Goal: Information Seeking & Learning: Learn about a topic

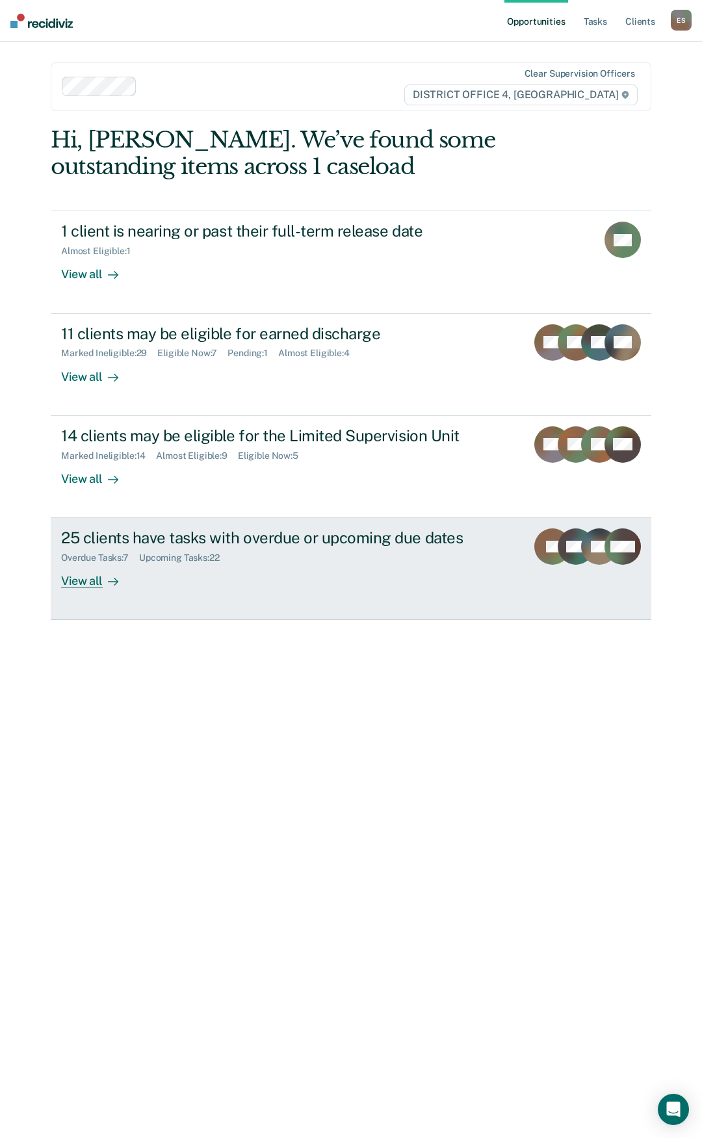
click at [85, 577] on div "View all" at bounding box center [97, 576] width 73 height 25
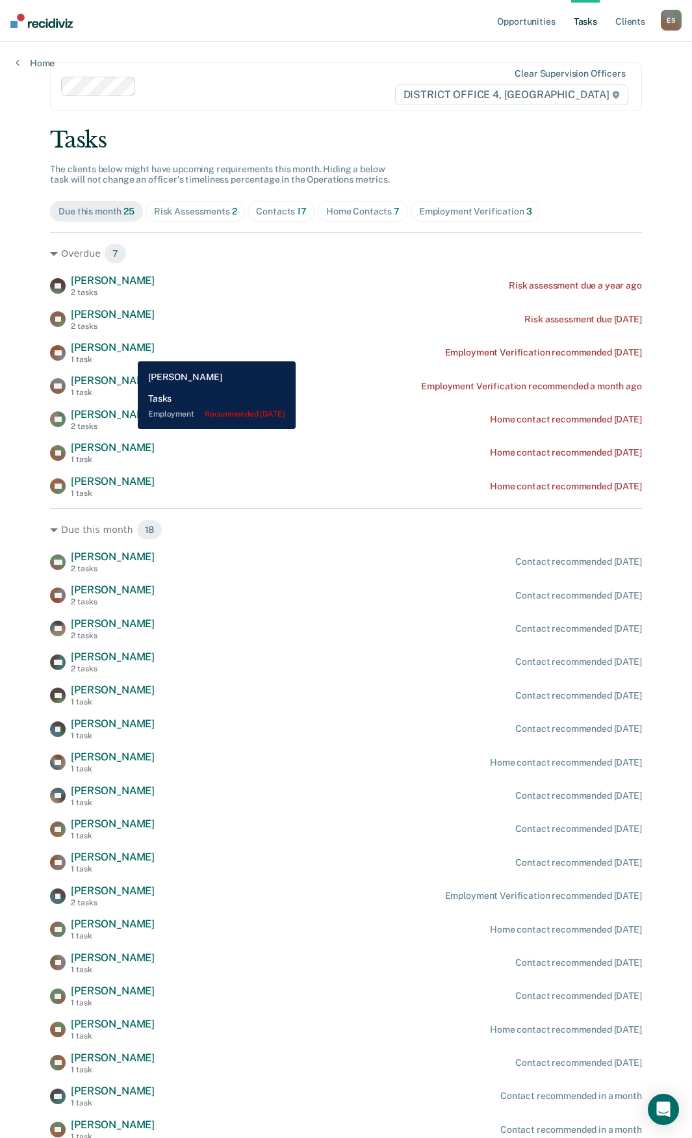
click at [128, 352] on span "[PERSON_NAME]" at bounding box center [113, 347] width 84 height 12
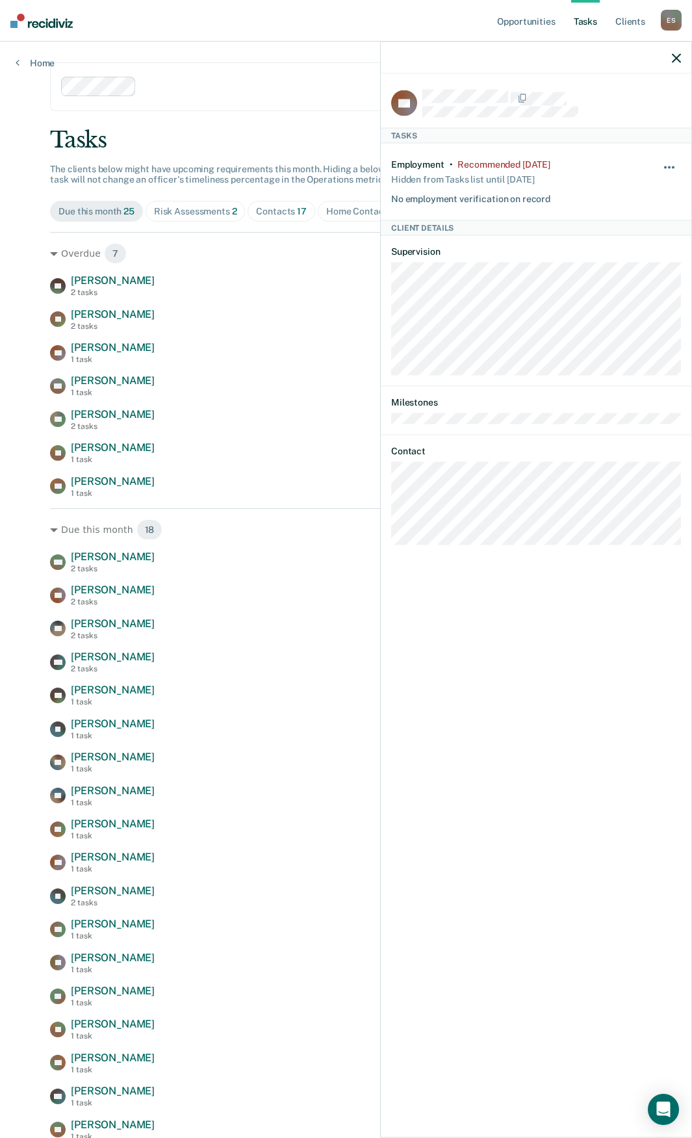
click at [661, 166] on button "button" at bounding box center [670, 174] width 22 height 21
click at [312, 121] on main "Clear supervision officers DISTRICT OFFICE 4, BOISE Tasks The clients below mig…" at bounding box center [345, 602] width 623 height 1121
click at [509, 21] on link "Opportunities" at bounding box center [526, 21] width 63 height 42
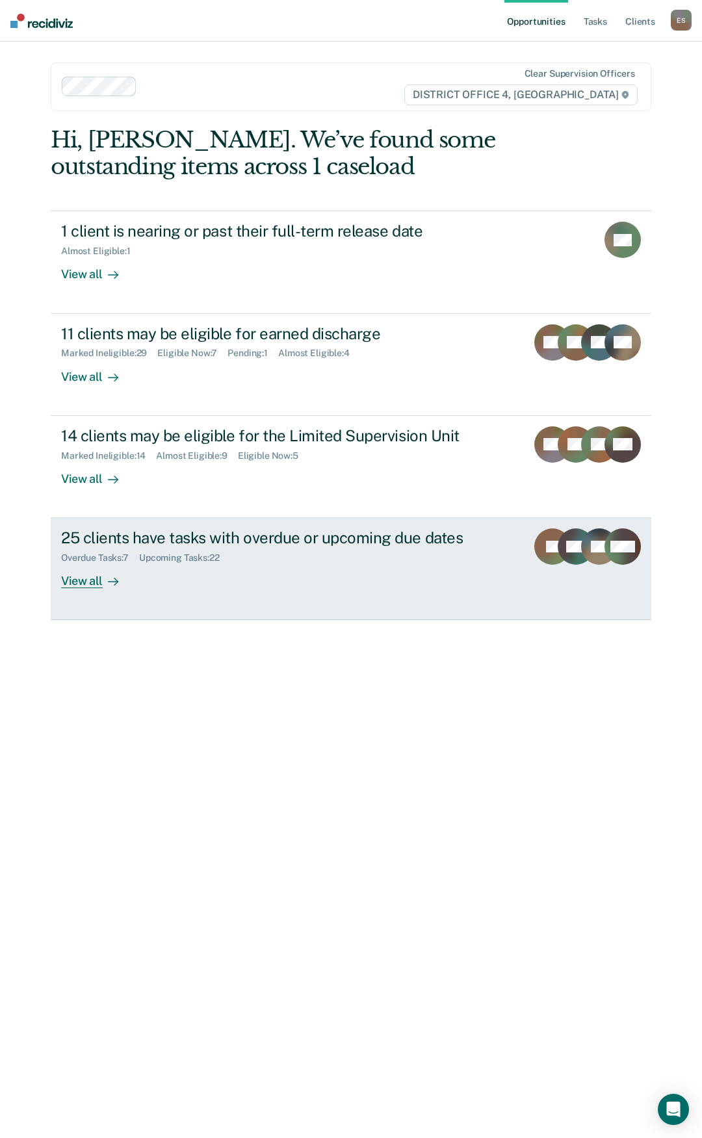
click at [84, 588] on div "View all" at bounding box center [97, 576] width 73 height 25
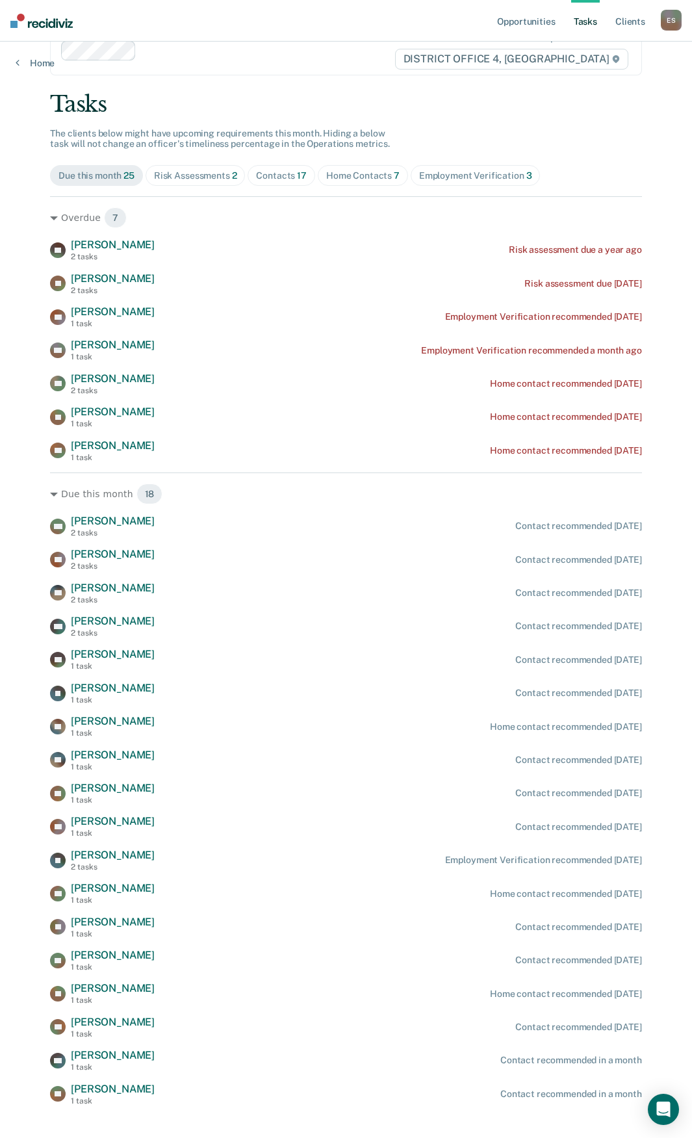
scroll to position [55, 0]
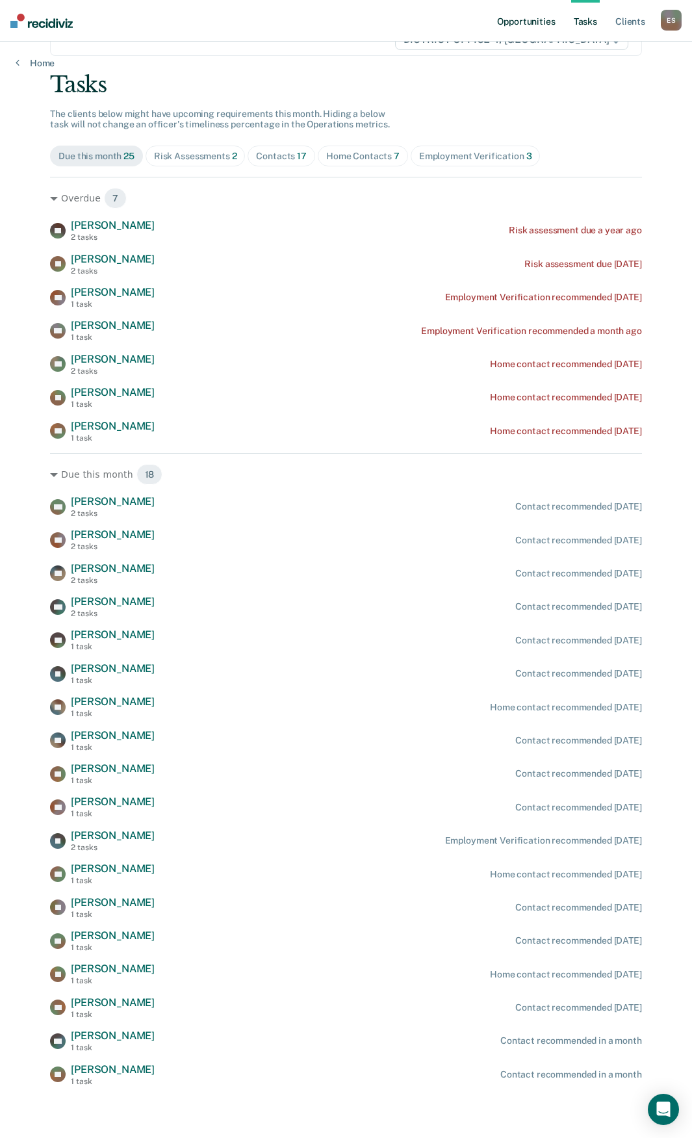
click at [533, 10] on link "Opportunities" at bounding box center [526, 21] width 63 height 42
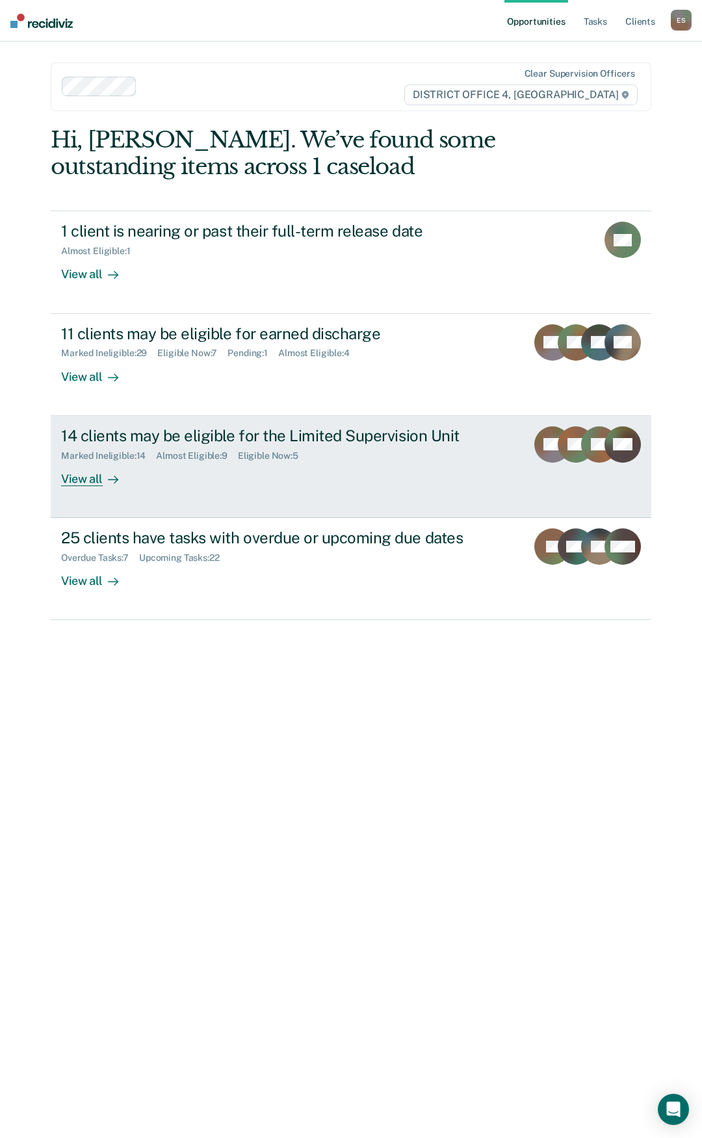
click at [84, 481] on div "View all" at bounding box center [97, 473] width 73 height 25
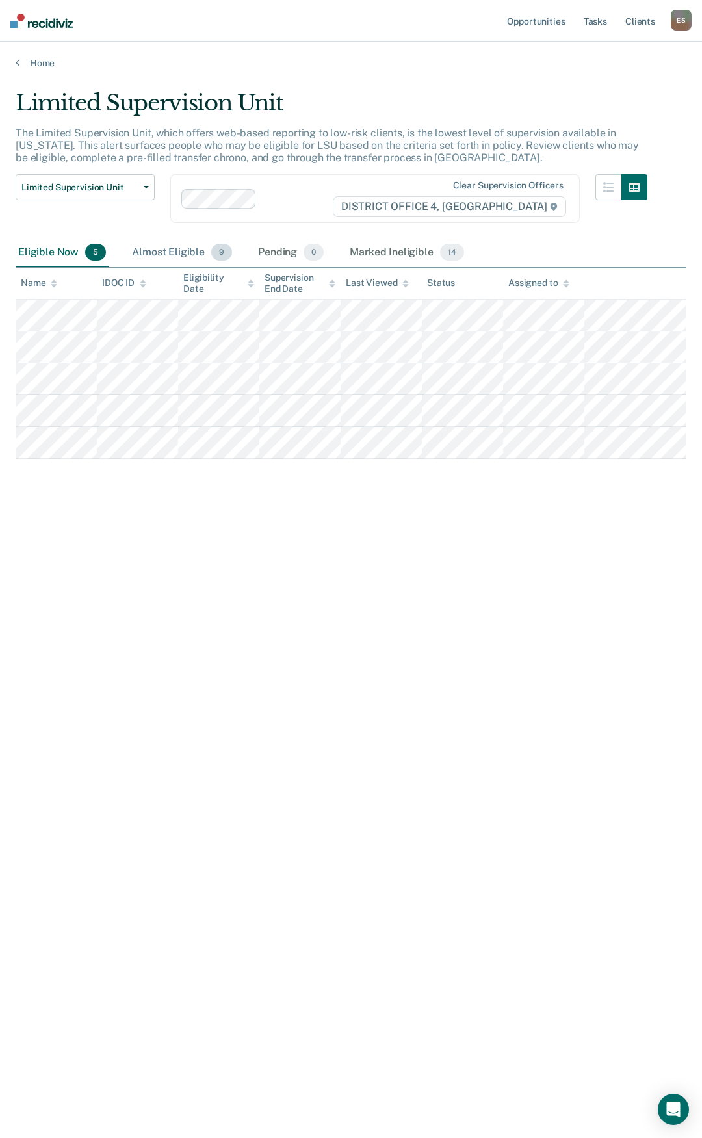
click at [166, 246] on div "Almost Eligible 9" at bounding box center [181, 253] width 105 height 29
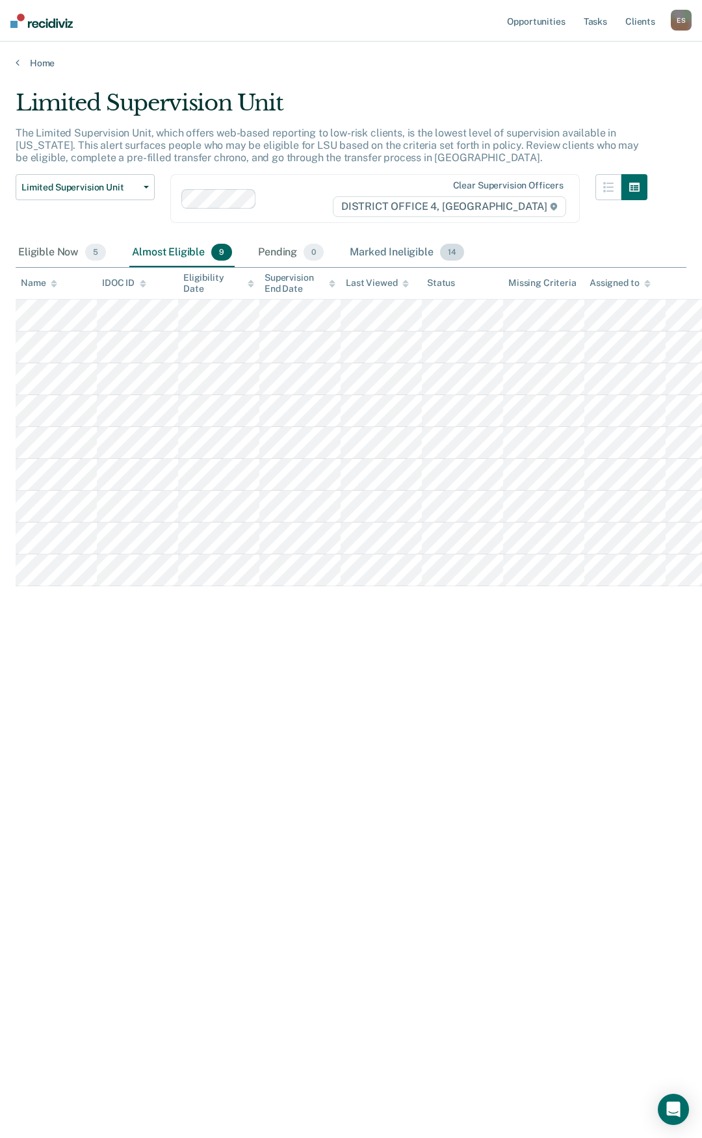
click at [398, 253] on div "Marked Ineligible 14" at bounding box center [406, 253] width 119 height 29
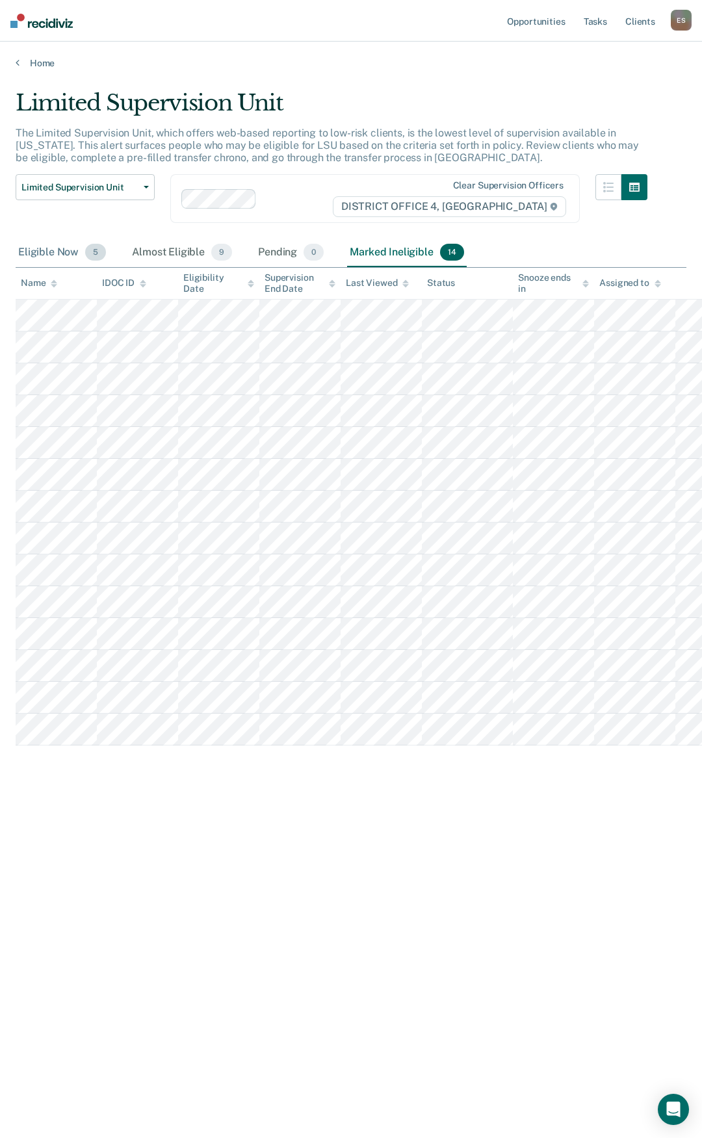
click at [51, 253] on div "Eligible Now 5" at bounding box center [62, 253] width 93 height 29
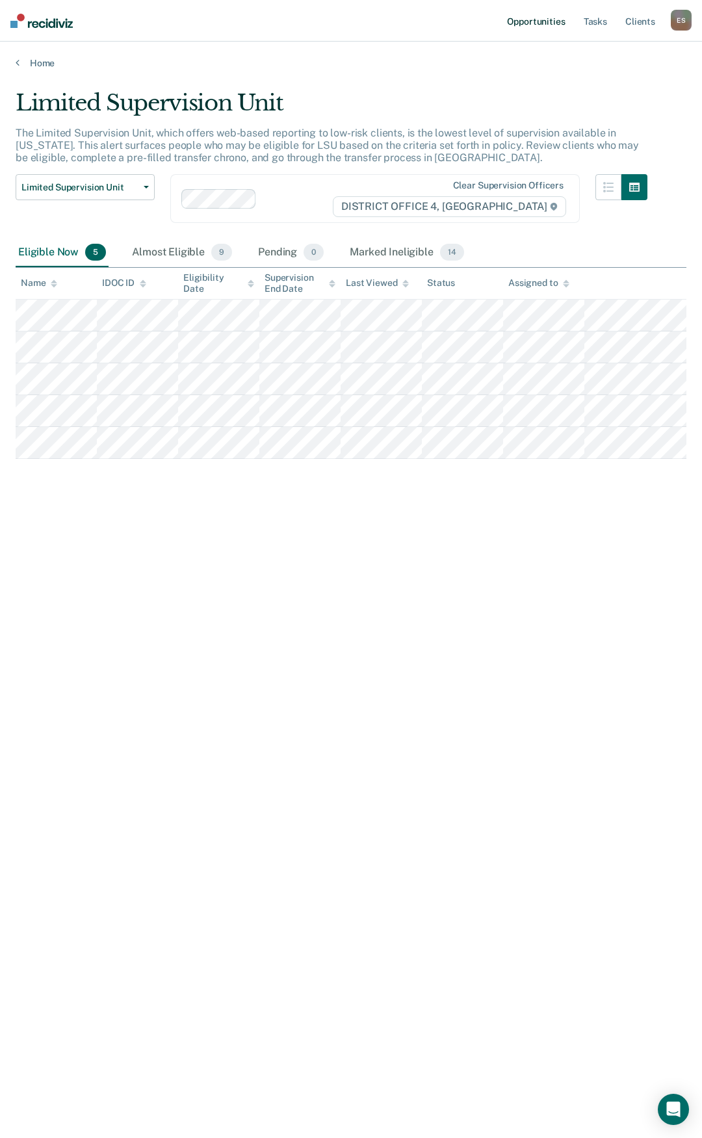
click at [527, 24] on link "Opportunities" at bounding box center [535, 21] width 63 height 42
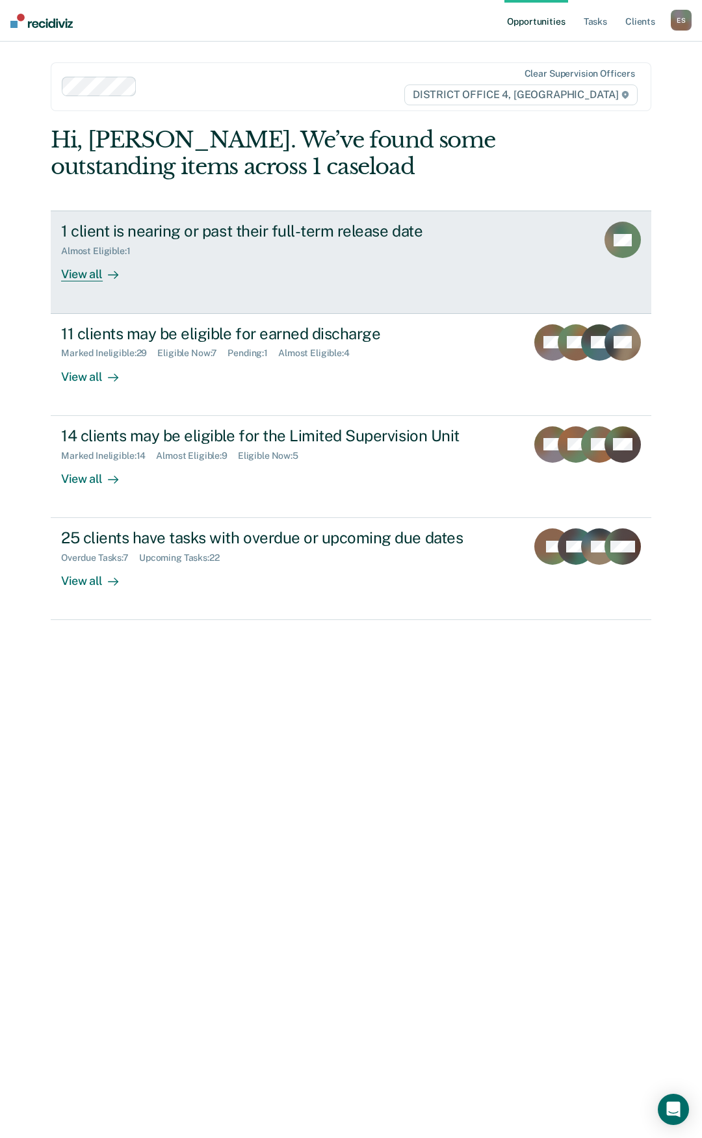
click at [92, 267] on div "View all" at bounding box center [97, 269] width 73 height 25
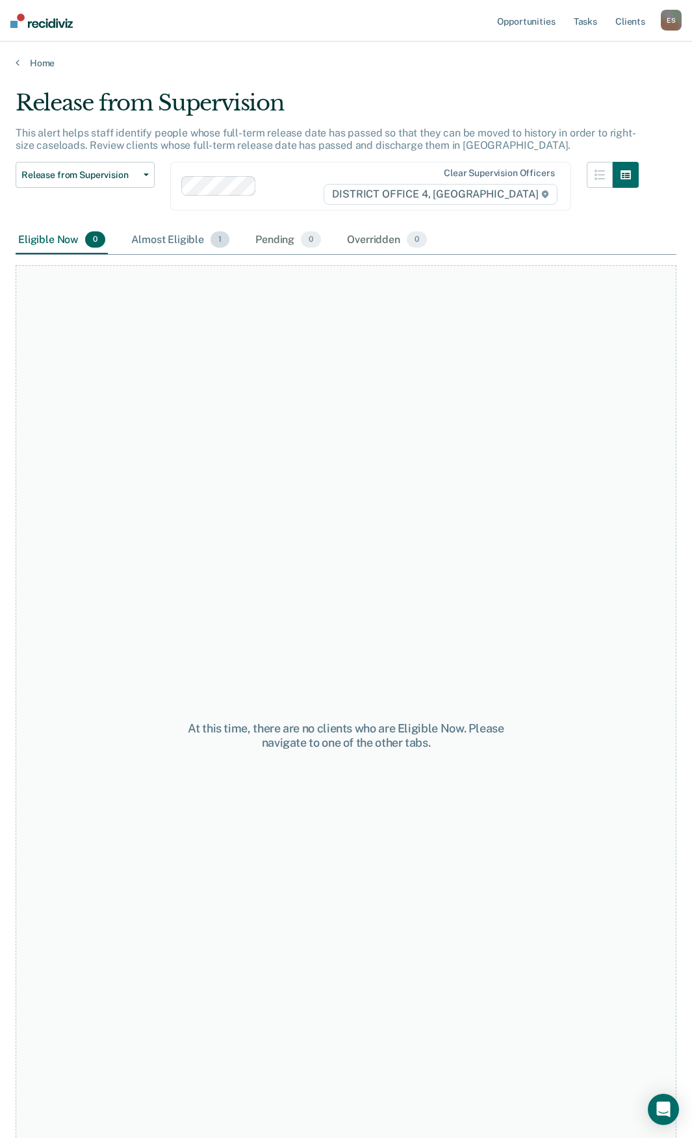
click at [183, 241] on div "Almost Eligible 1" at bounding box center [180, 240] width 103 height 29
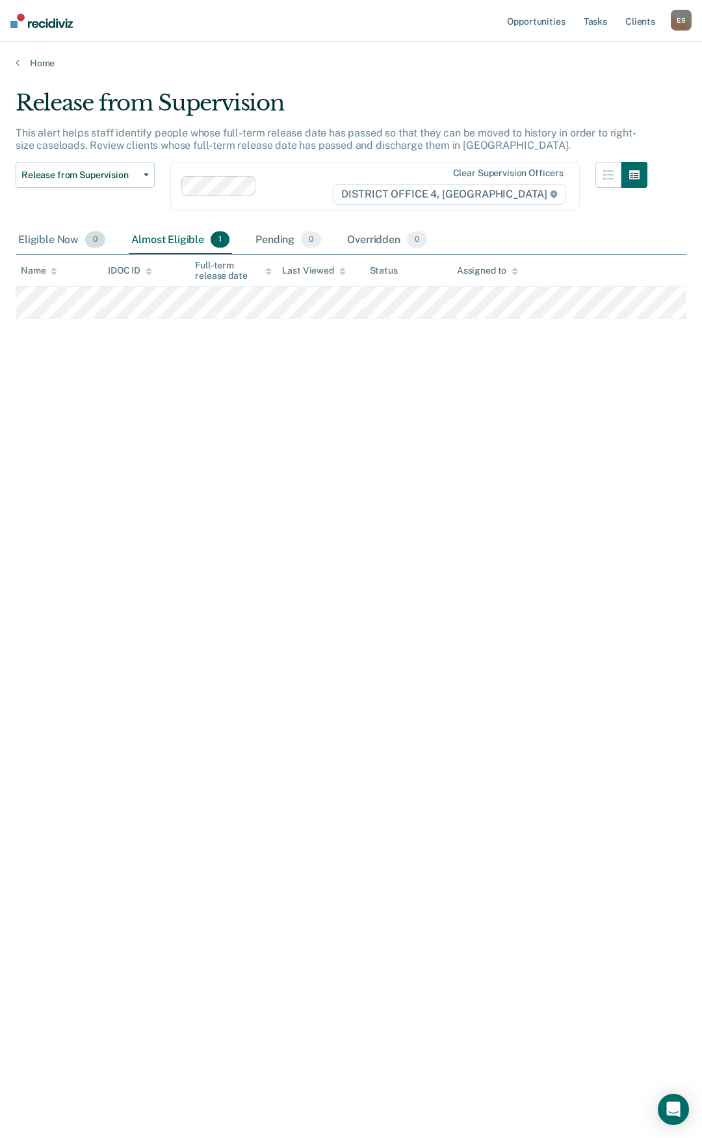
click at [57, 241] on div "Eligible Now 0" at bounding box center [62, 240] width 92 height 29
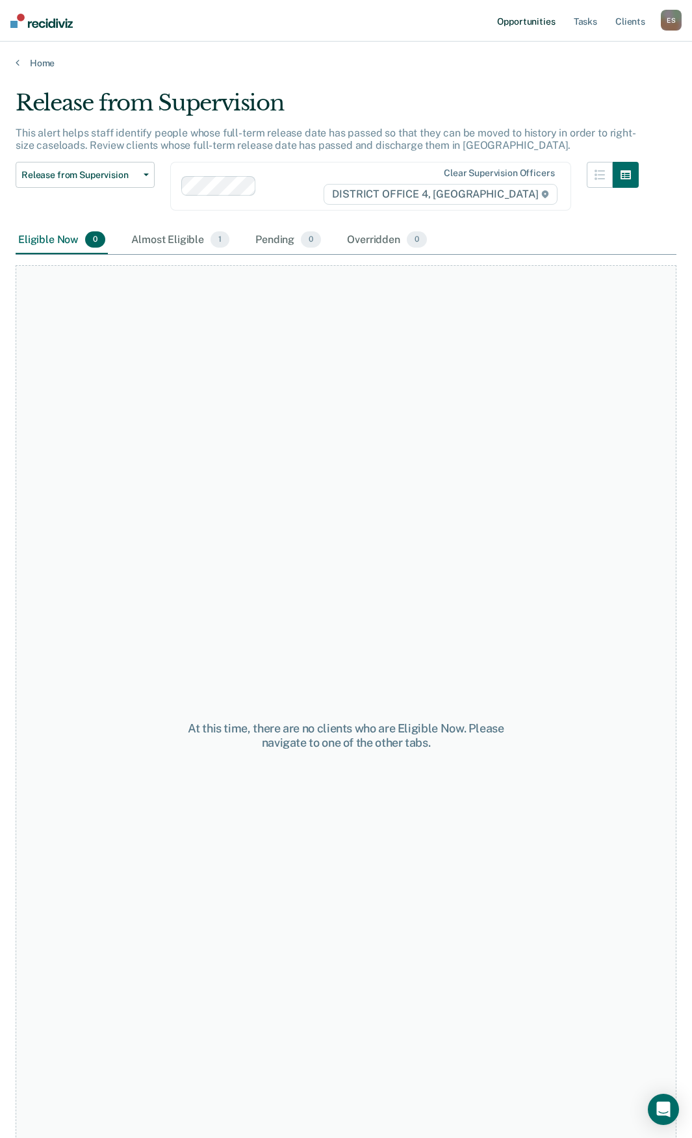
click at [514, 23] on link "Opportunities" at bounding box center [526, 21] width 63 height 42
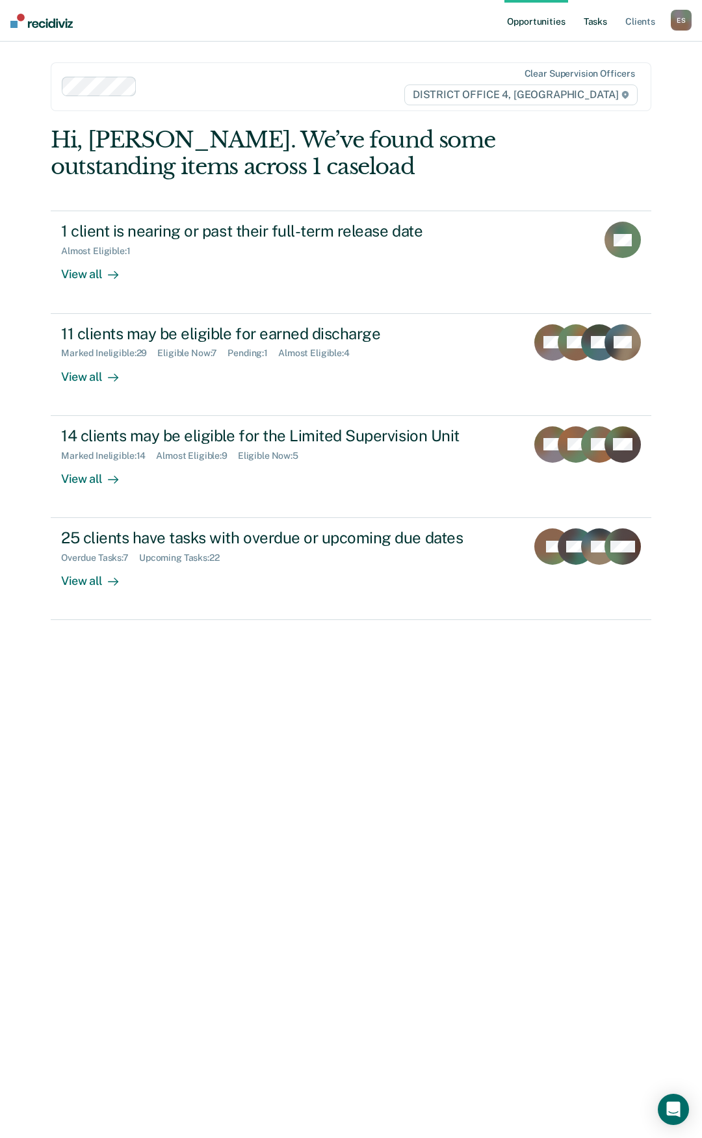
click at [593, 17] on link "Tasks" at bounding box center [595, 21] width 29 height 42
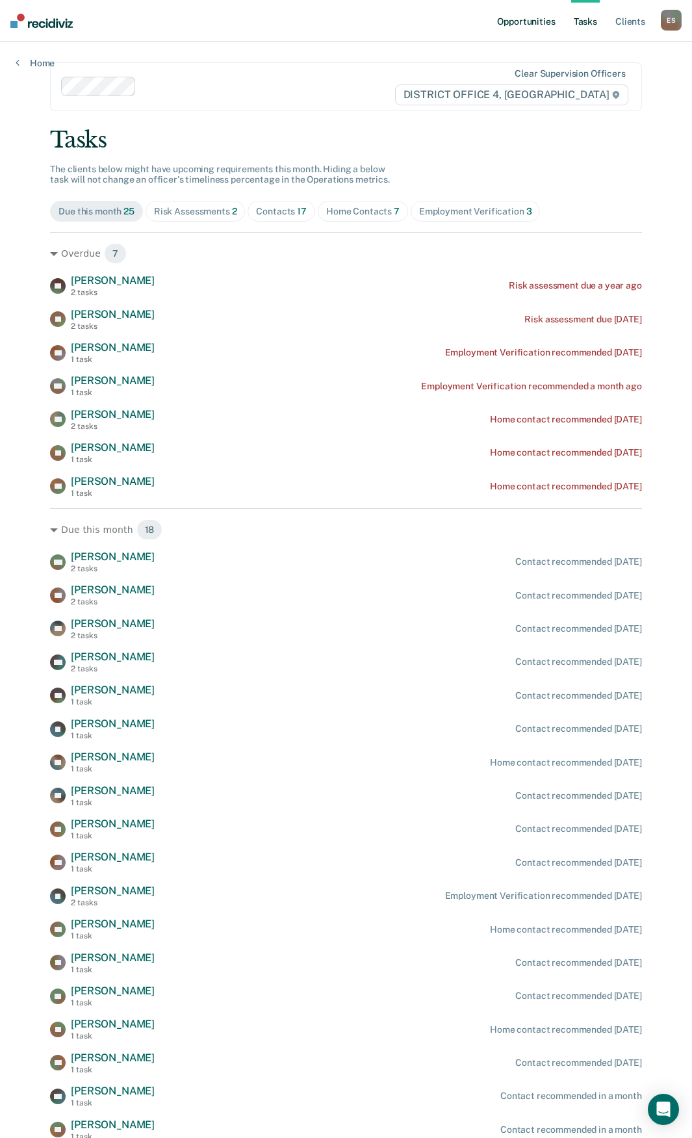
click at [519, 17] on link "Opportunities" at bounding box center [526, 21] width 63 height 42
